Goal: Information Seeking & Learning: Check status

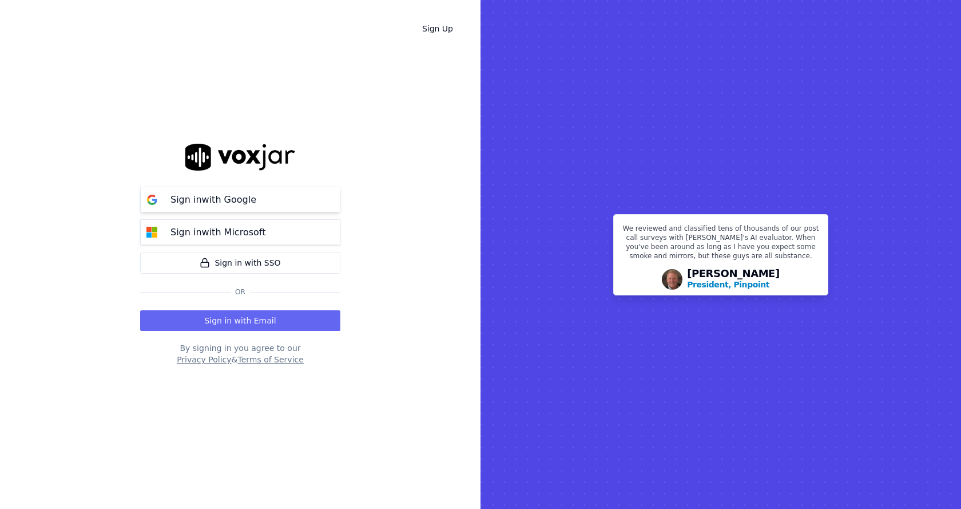
click at [243, 195] on p "Sign in with Google" at bounding box center [213, 200] width 86 height 14
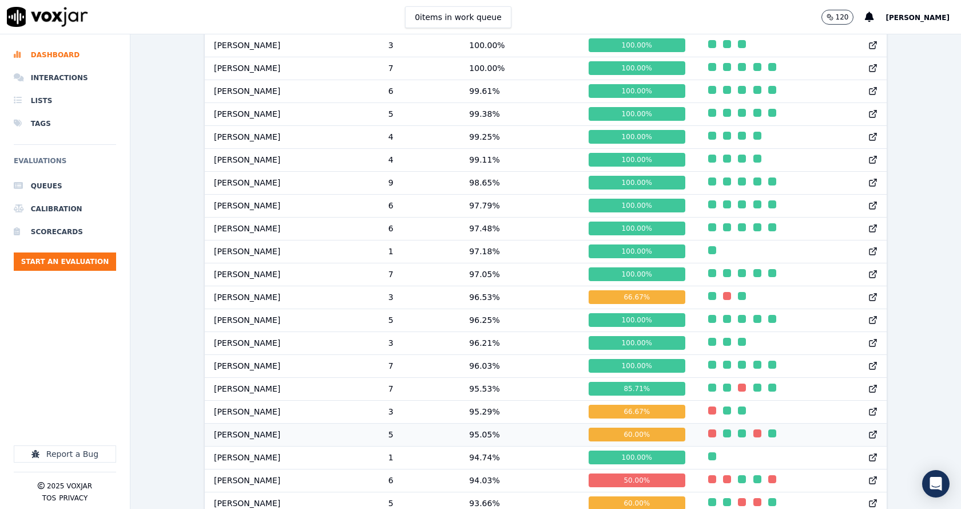
scroll to position [683, 0]
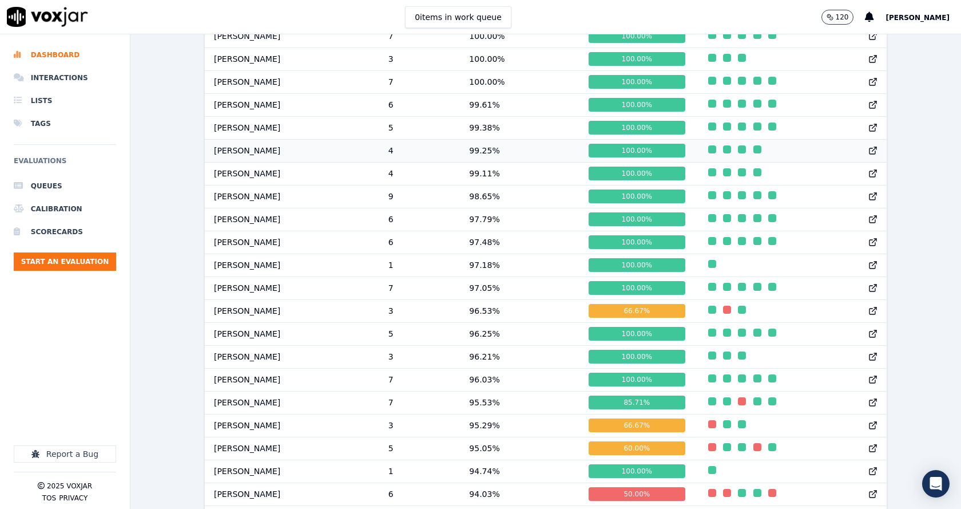
click at [252, 162] on td "William Sharma" at bounding box center [292, 150] width 174 height 23
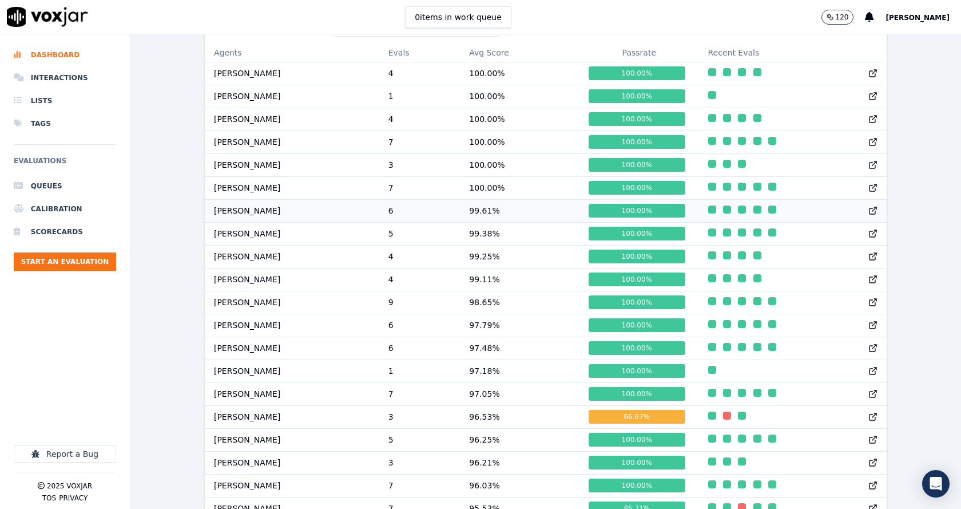
scroll to position [568, 0]
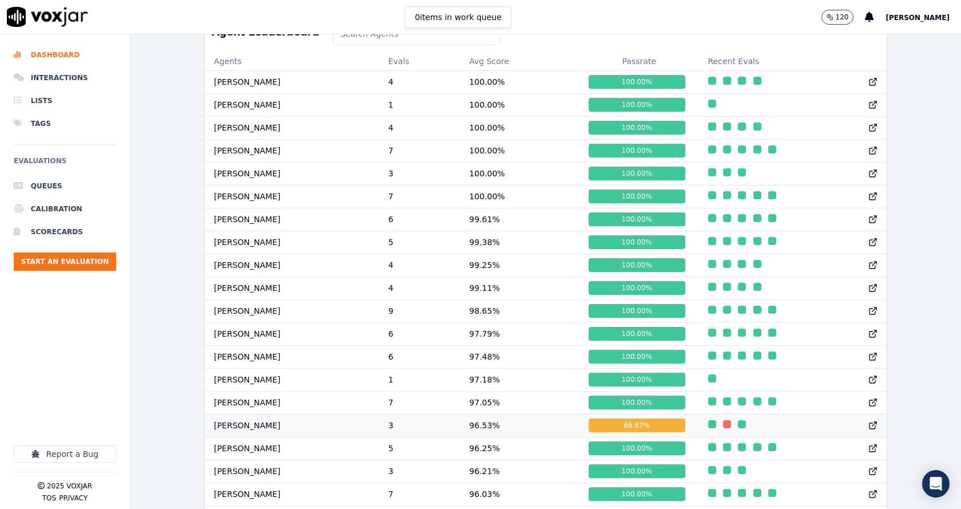
click at [247, 435] on td "Marcus Kunwar" at bounding box center [292, 425] width 174 height 23
click at [260, 434] on td "[PERSON_NAME]" at bounding box center [292, 425] width 174 height 23
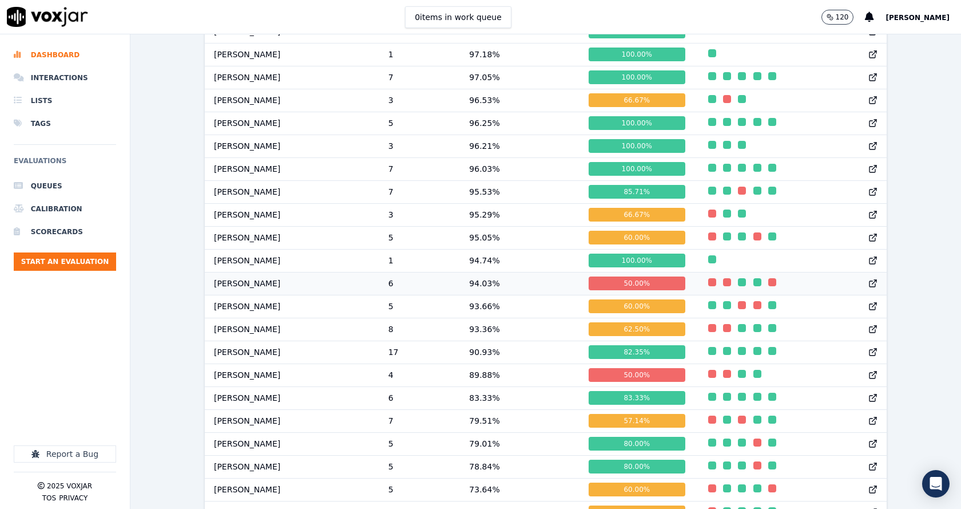
scroll to position [854, 0]
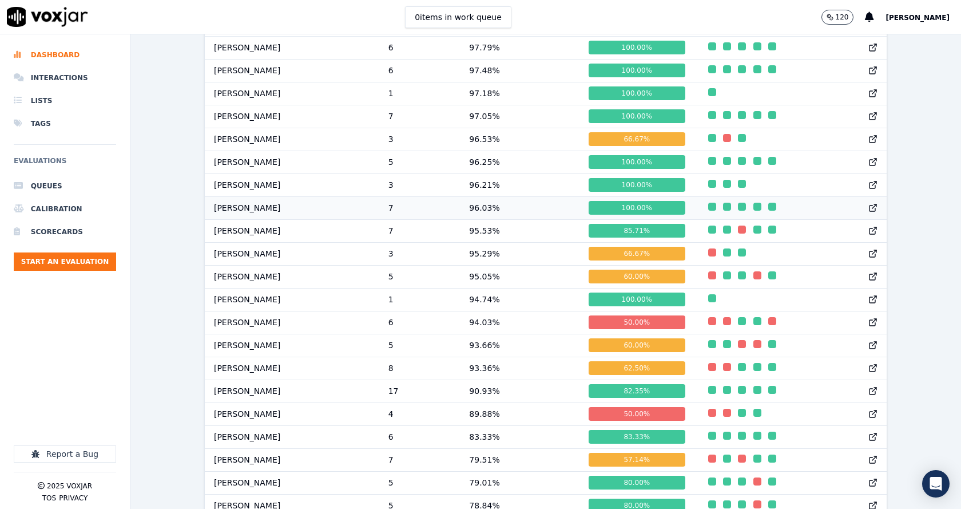
click at [237, 219] on td "[PERSON_NAME]" at bounding box center [292, 207] width 174 height 23
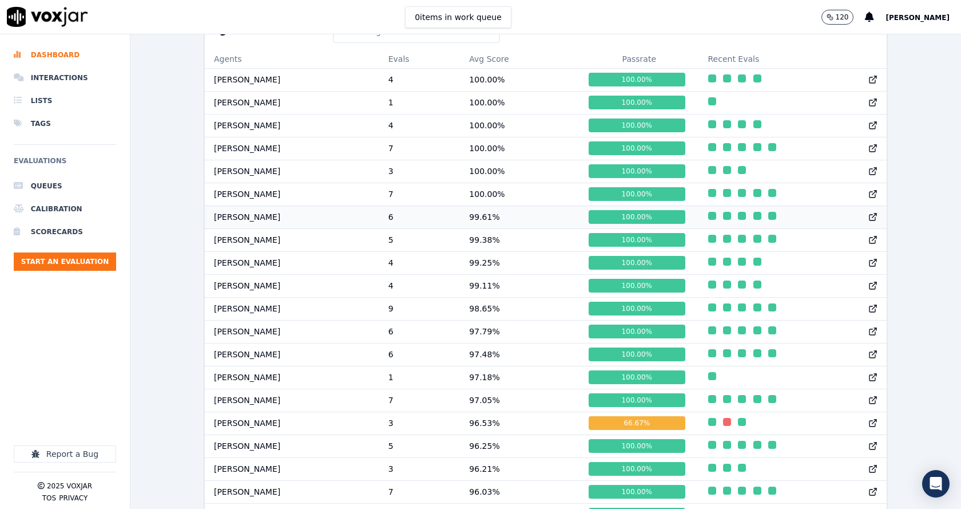
scroll to position [568, 0]
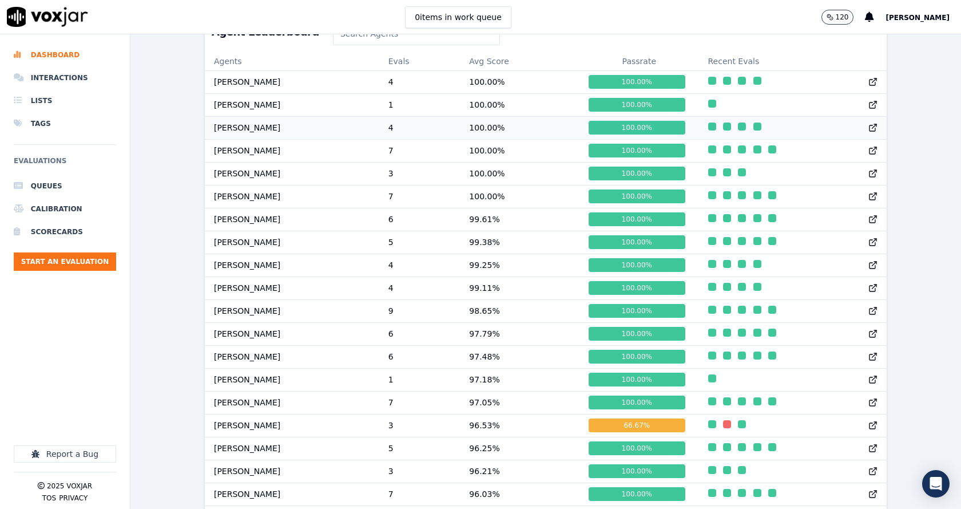
click at [272, 138] on td "[PERSON_NAME]" at bounding box center [292, 127] width 174 height 23
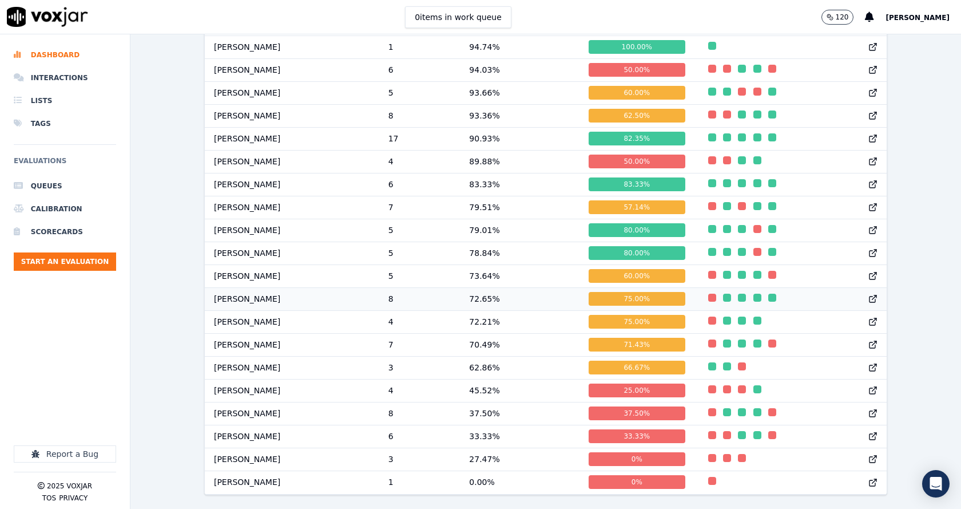
scroll to position [1140, 0]
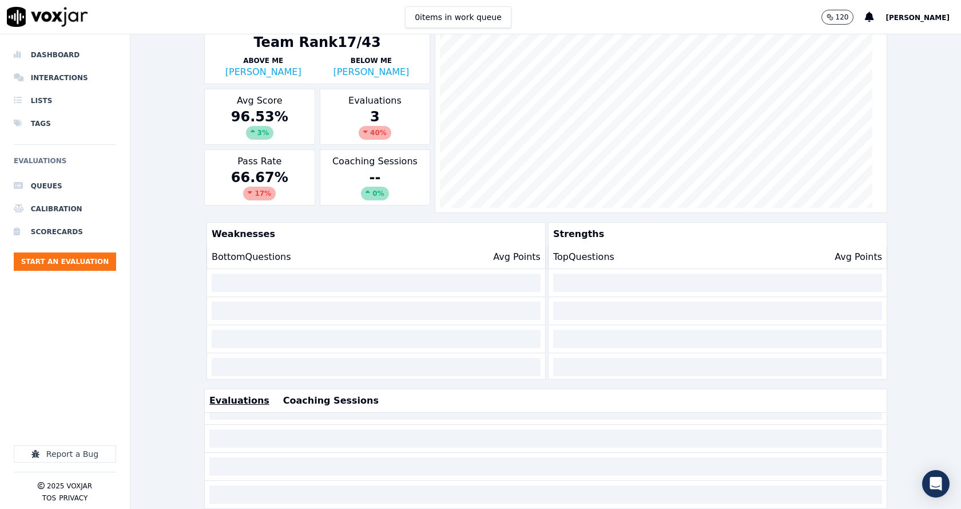
scroll to position [254, 0]
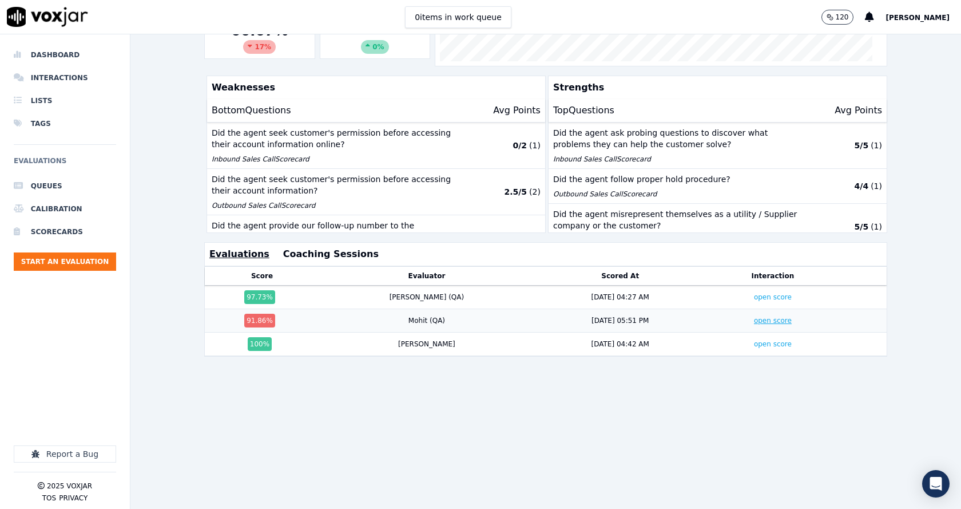
click at [754, 316] on link "open score" at bounding box center [773, 320] width 38 height 8
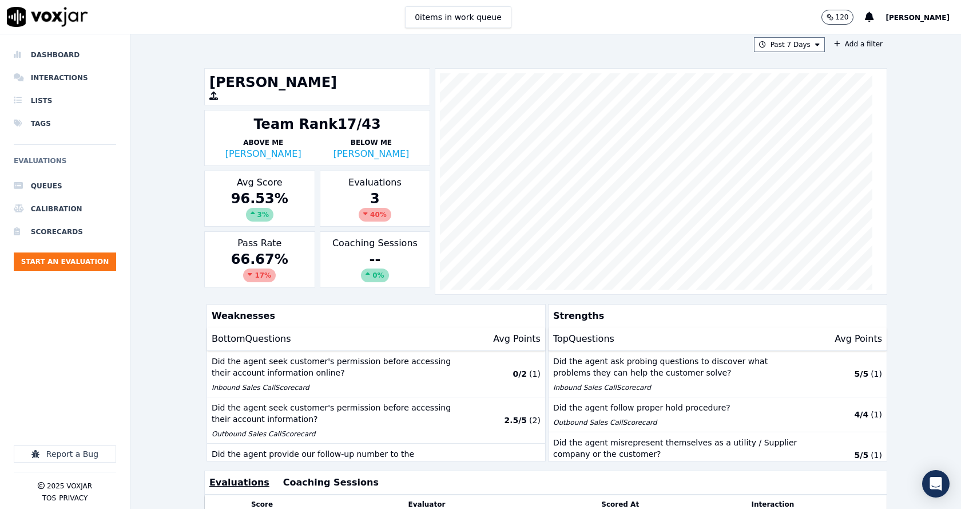
scroll to position [0, 0]
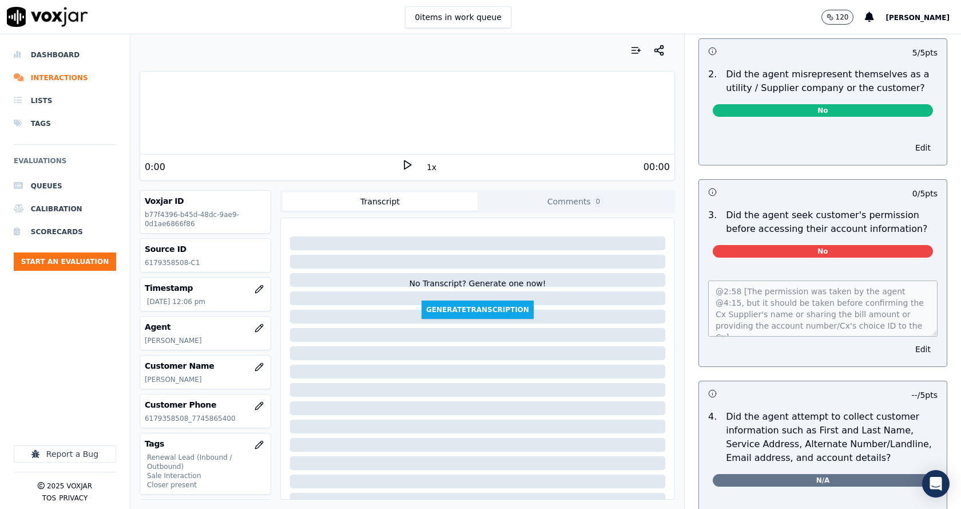
scroll to position [915, 0]
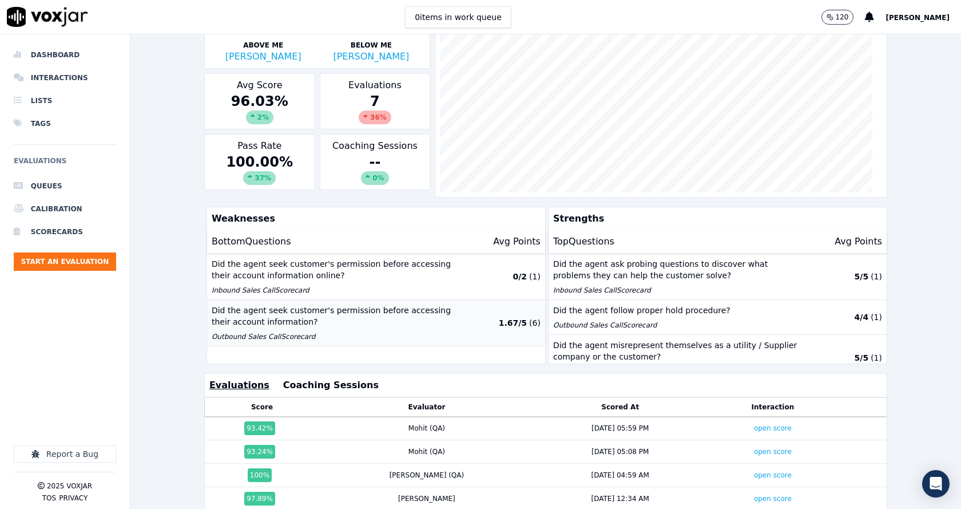
scroll to position [229, 0]
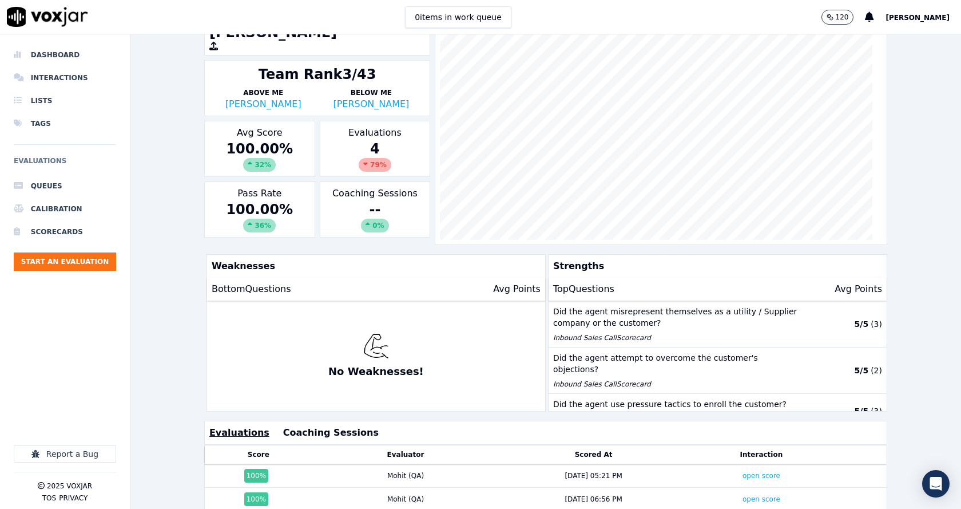
scroll to position [254, 0]
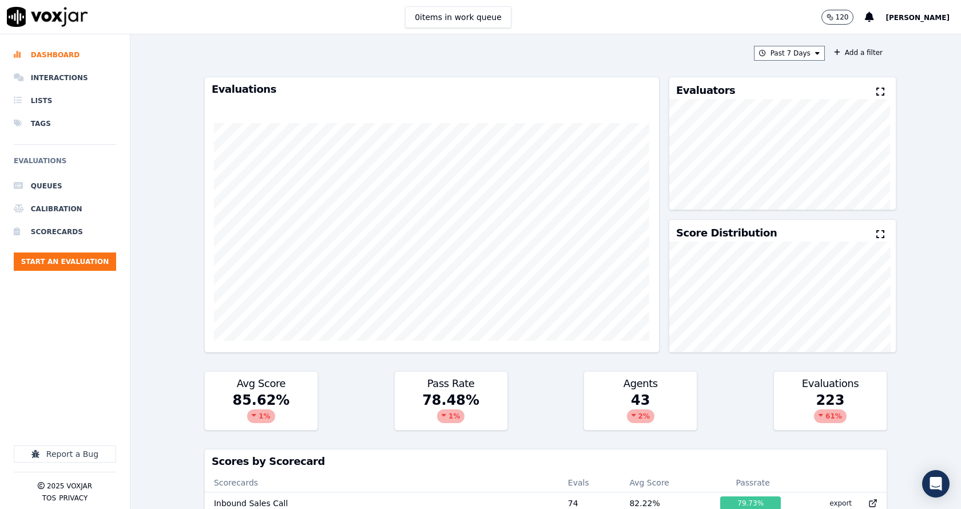
scroll to position [286, 0]
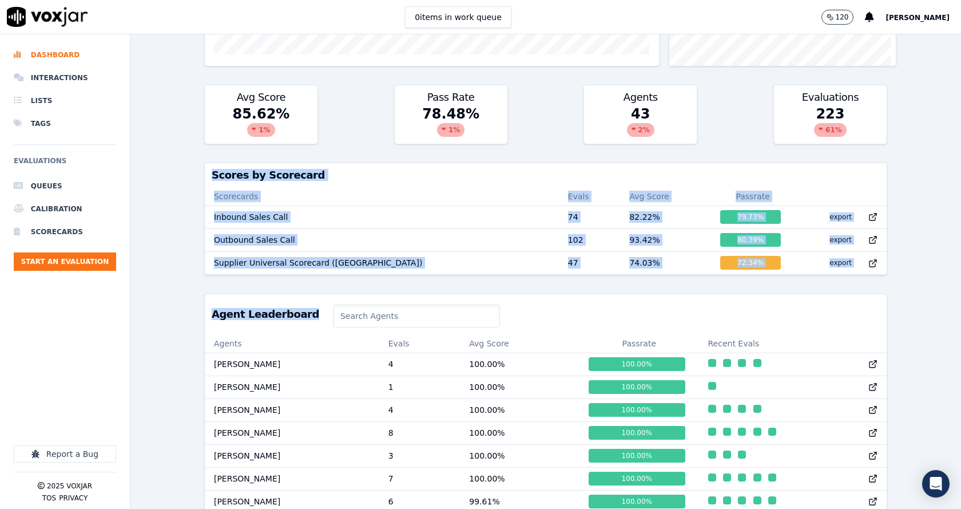
drag, startPoint x: 212, startPoint y: 174, endPoint x: 743, endPoint y: 313, distance: 548.7
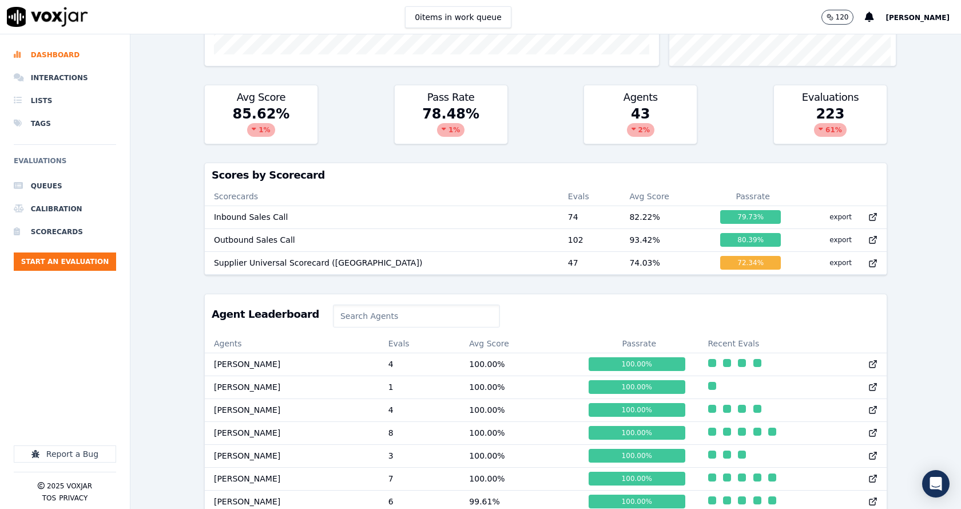
click at [550, 303] on div "Agent Leaderboard" at bounding box center [546, 314] width 682 height 40
click at [424, 323] on input at bounding box center [416, 315] width 167 height 23
click at [568, 320] on div "Agent Leaderboard" at bounding box center [546, 314] width 682 height 40
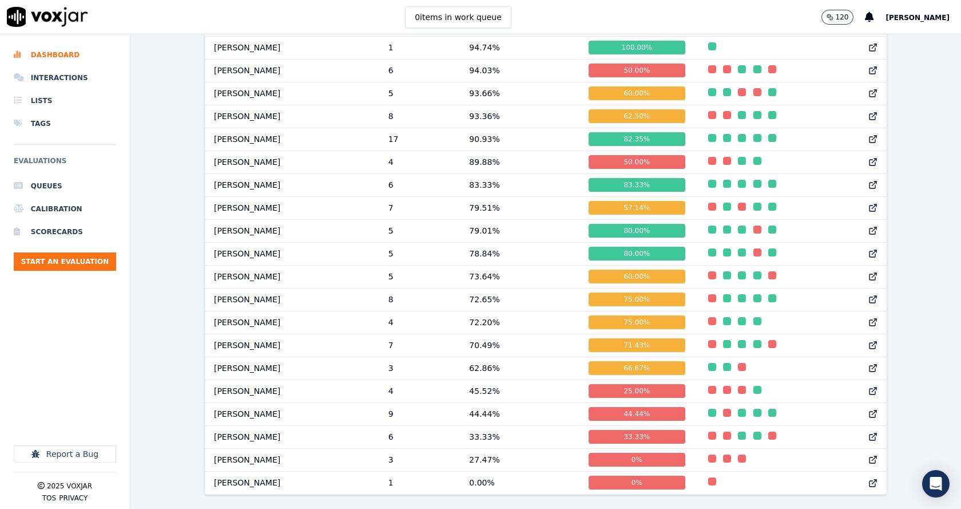
scroll to position [1140, 0]
